Goal: Task Accomplishment & Management: Complete application form

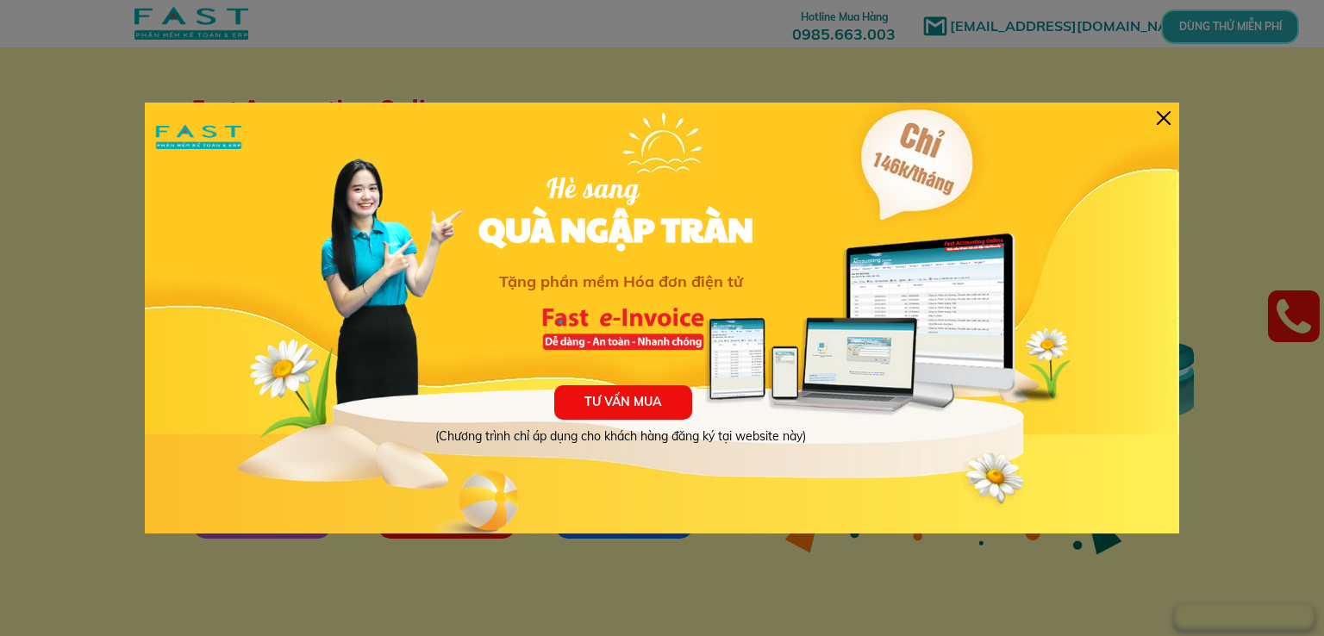
click at [1158, 120] on div at bounding box center [1164, 118] width 14 height 14
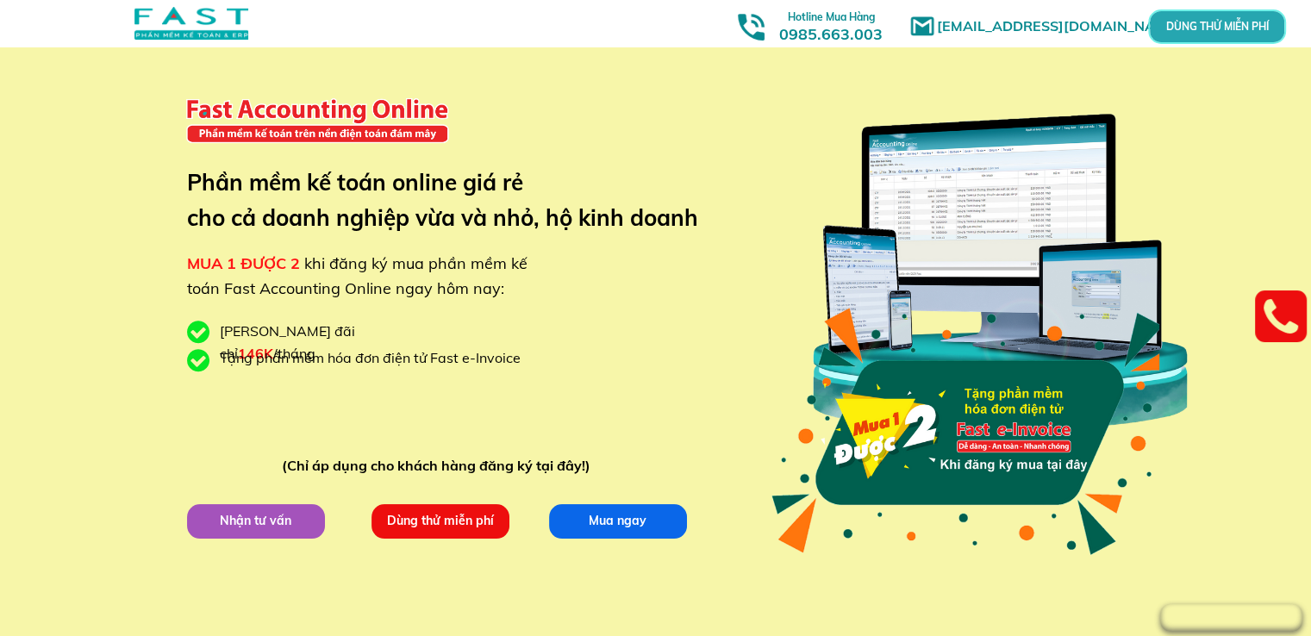
click at [309, 529] on p "Nhận tư vấn" at bounding box center [256, 521] width 138 height 34
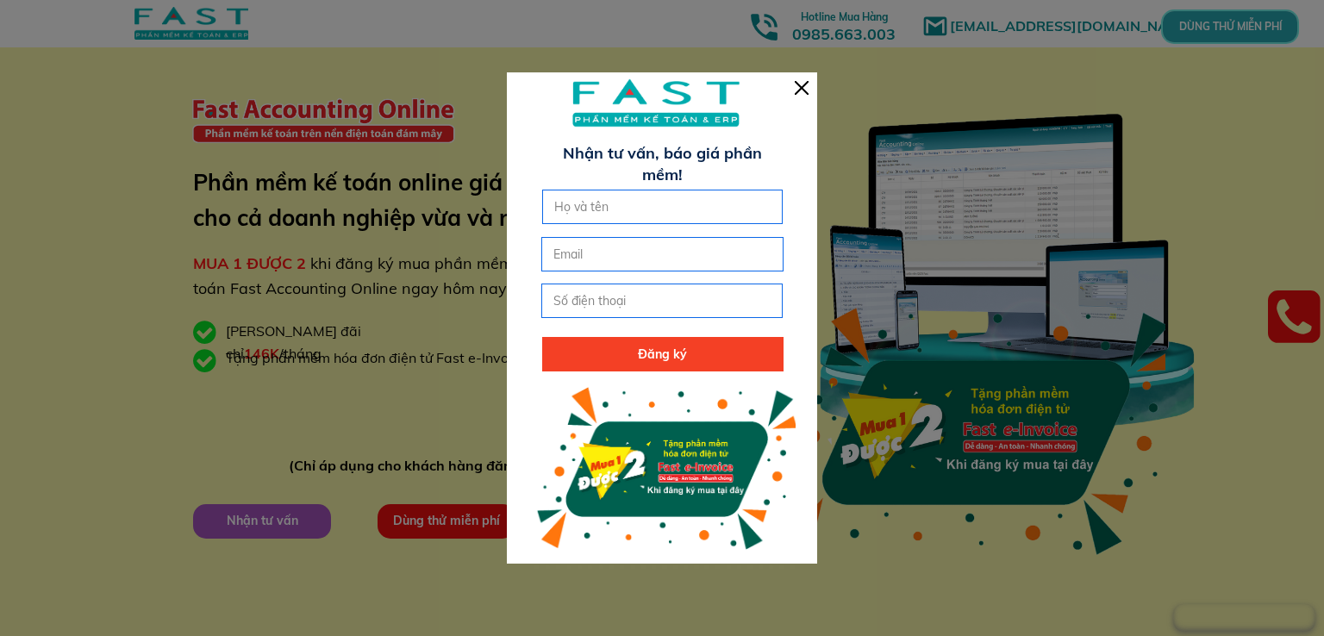
click at [598, 206] on input "text" at bounding box center [663, 206] width 226 height 33
type input "[PERSON_NAME]"
click at [632, 301] on input "tel" at bounding box center [662, 300] width 226 height 33
type input "0869024665"
click at [704, 355] on p "Đăng ký" at bounding box center [662, 354] width 241 height 34
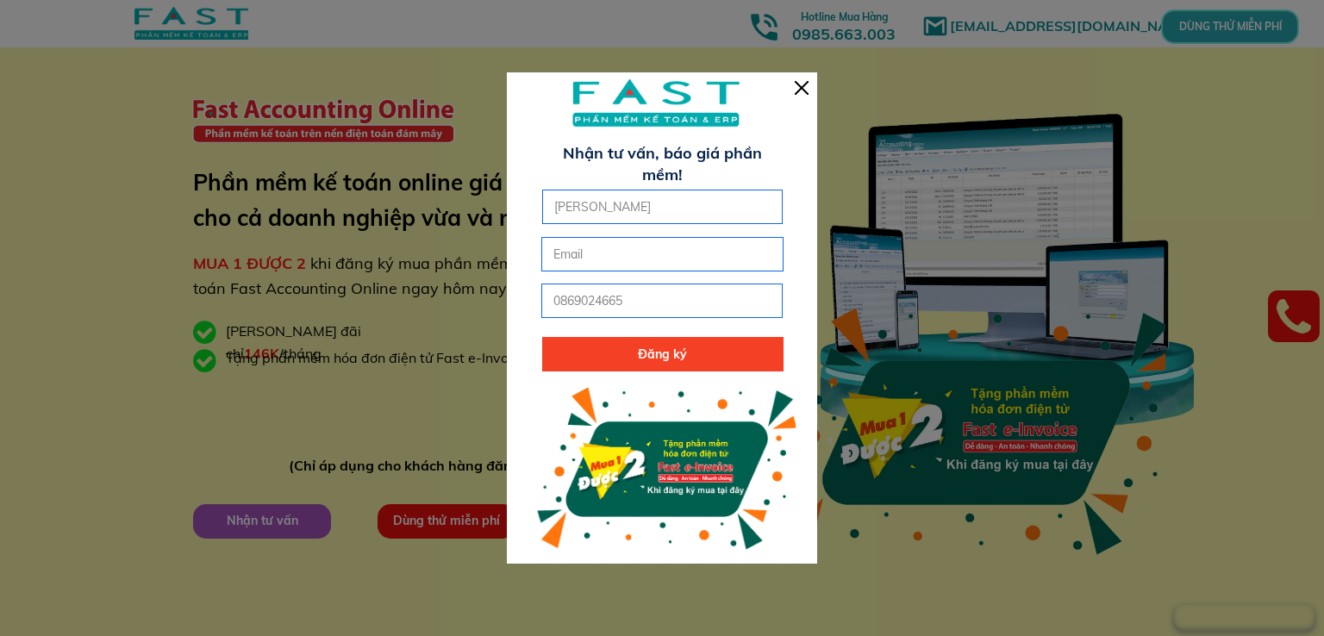
click at [668, 257] on input "email" at bounding box center [662, 254] width 226 height 33
type input "[EMAIL_ADDRESS][DOMAIN_NAME]"
click at [669, 360] on p "Đăng ký" at bounding box center [662, 354] width 241 height 34
